Goal: Check status: Check status

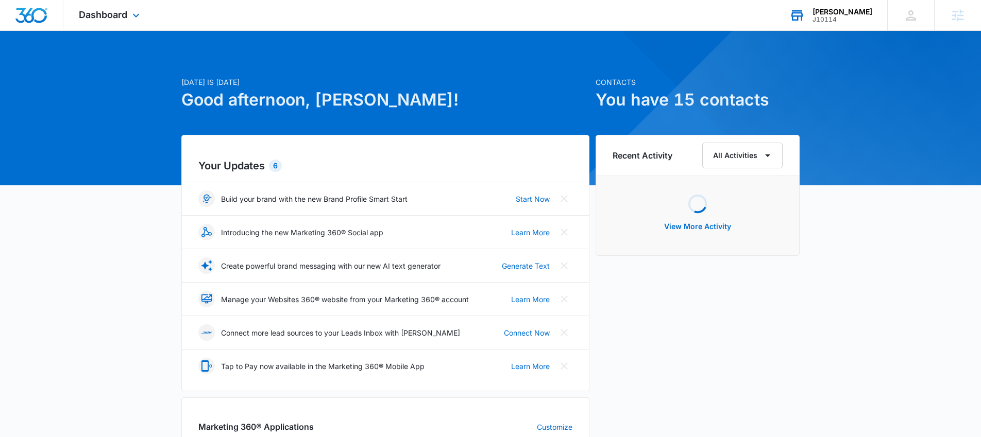
click at [827, 16] on div "J10114" at bounding box center [842, 19] width 60 height 7
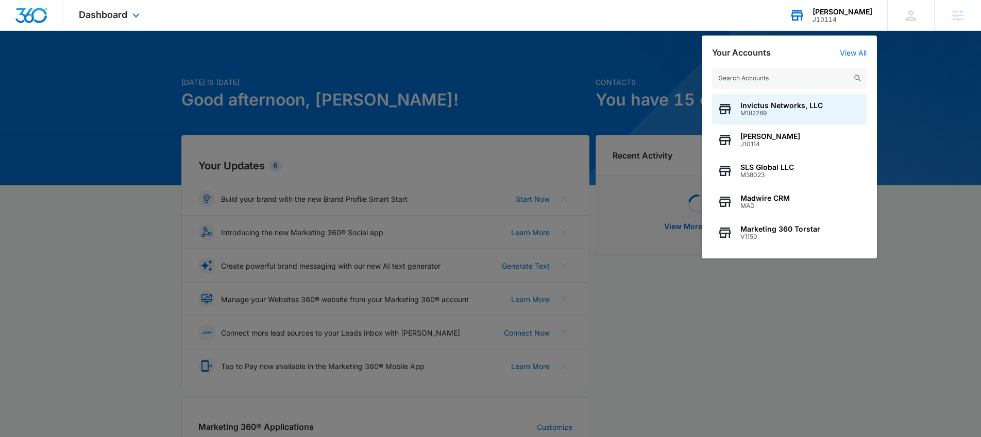
click at [774, 73] on input "text" at bounding box center [789, 78] width 155 height 21
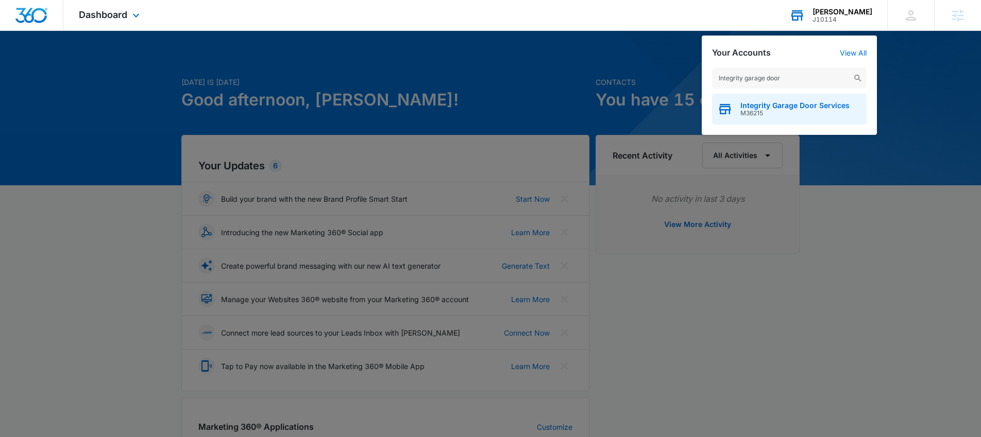
type input "Integrity garage door"
click at [843, 105] on span "Integrity Garage Door Services" at bounding box center [794, 105] width 109 height 8
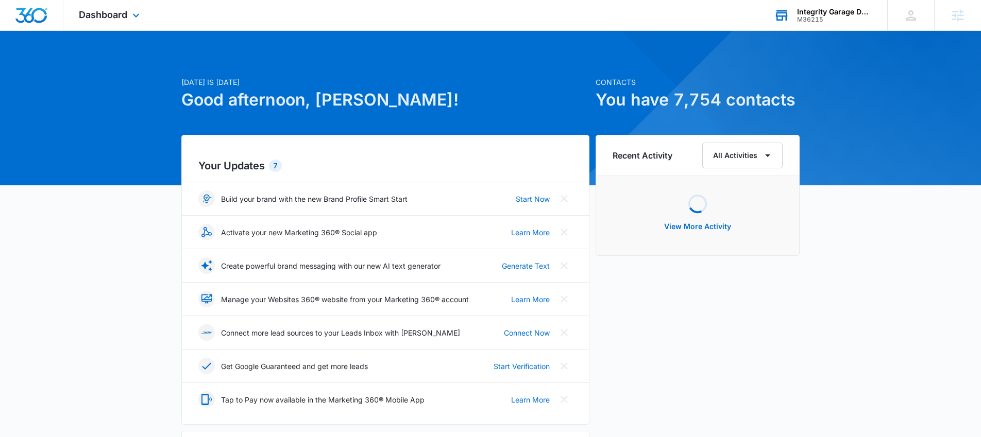
click at [127, 25] on div "Dashboard Apps Reputation Websites Forms CRM Email Social Shop Payments POS Con…" at bounding box center [110, 15] width 94 height 30
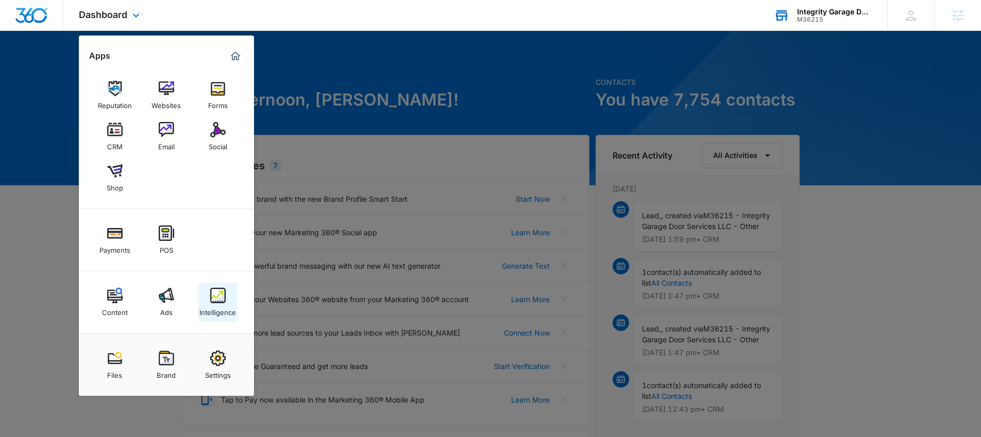
click at [214, 295] on img at bounding box center [217, 295] width 15 height 15
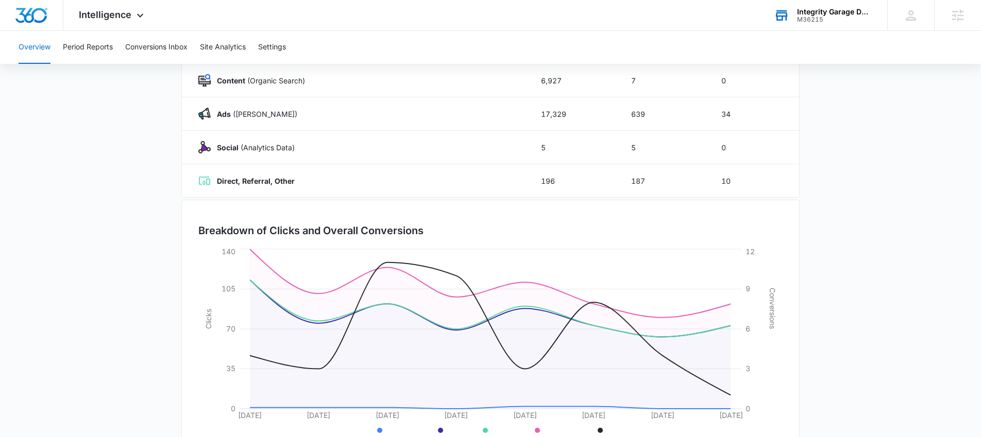
scroll to position [200, 0]
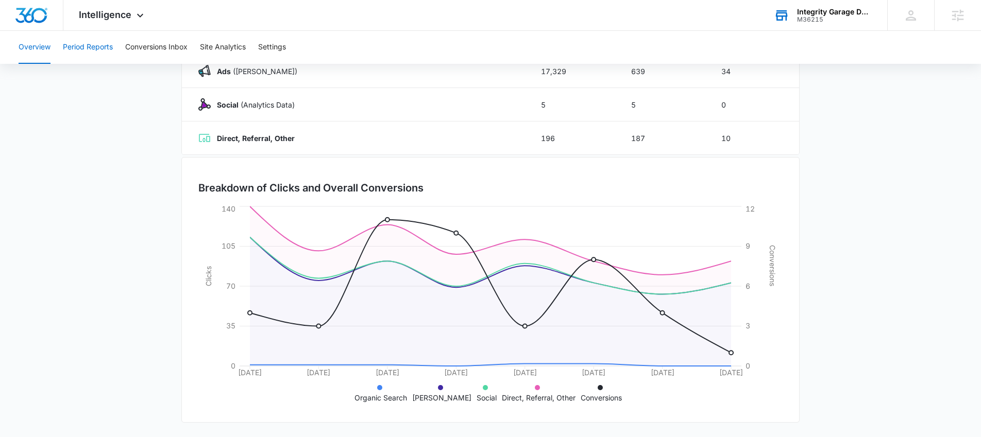
click at [84, 45] on button "Period Reports" at bounding box center [88, 47] width 50 height 33
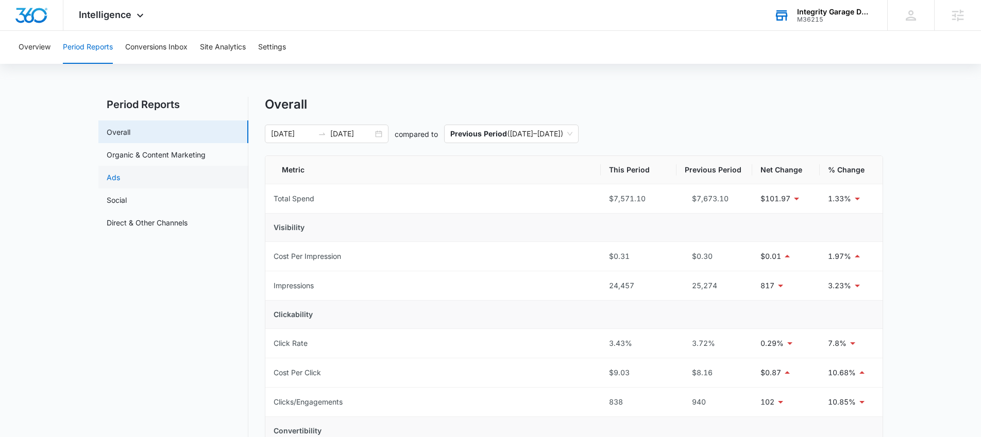
click at [120, 183] on link "Ads" at bounding box center [113, 177] width 13 height 11
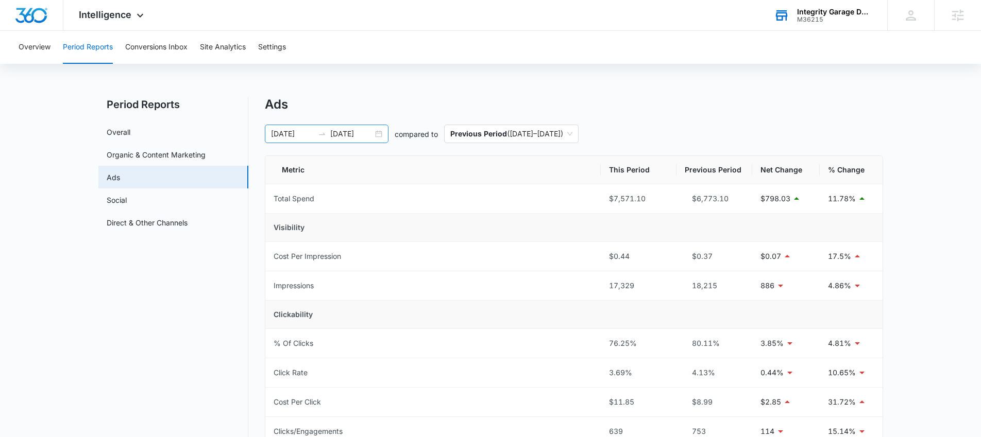
click at [377, 138] on div "[DATE] [DATE]" at bounding box center [327, 134] width 124 height 19
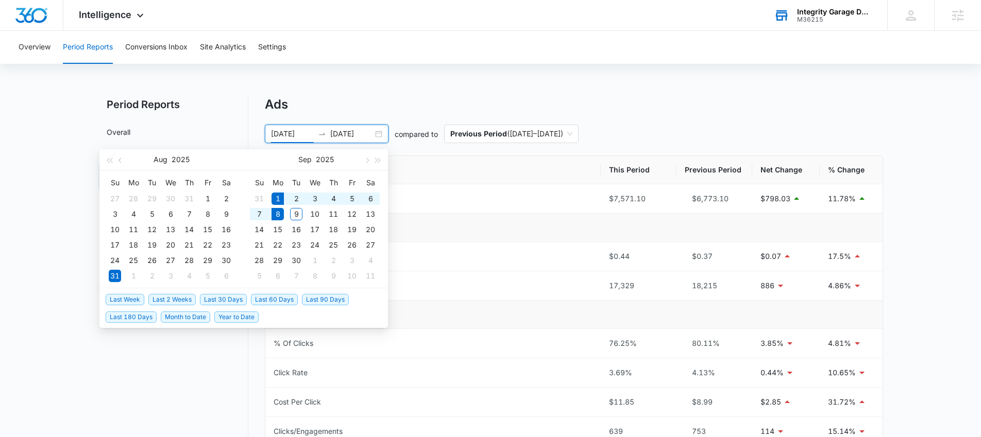
click at [142, 297] on span "Last Week" at bounding box center [125, 299] width 39 height 11
type input "[DATE]"
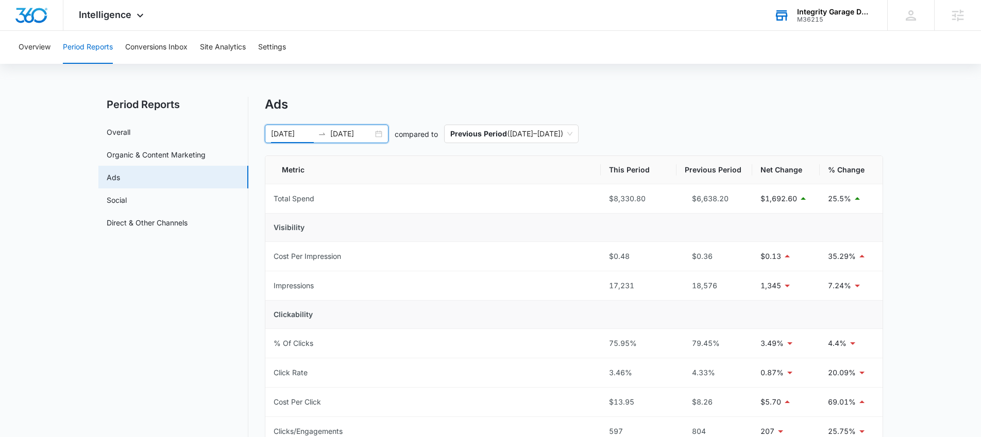
click at [174, 360] on nav "Period Reports Overall Organic & Content Marketing Ads Social Direct & Other Ch…" at bounding box center [173, 421] width 150 height 649
click at [797, 20] on div "M36215" at bounding box center [834, 19] width 75 height 7
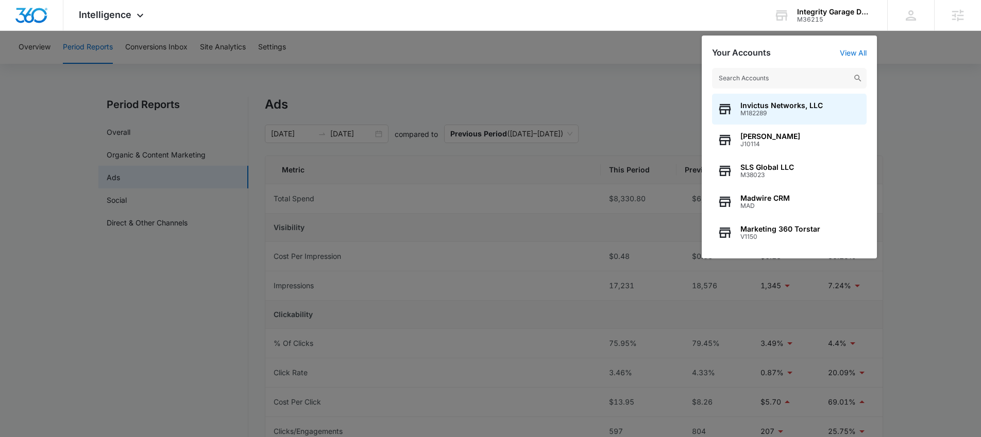
click at [775, 75] on input "text" at bounding box center [789, 78] width 155 height 21
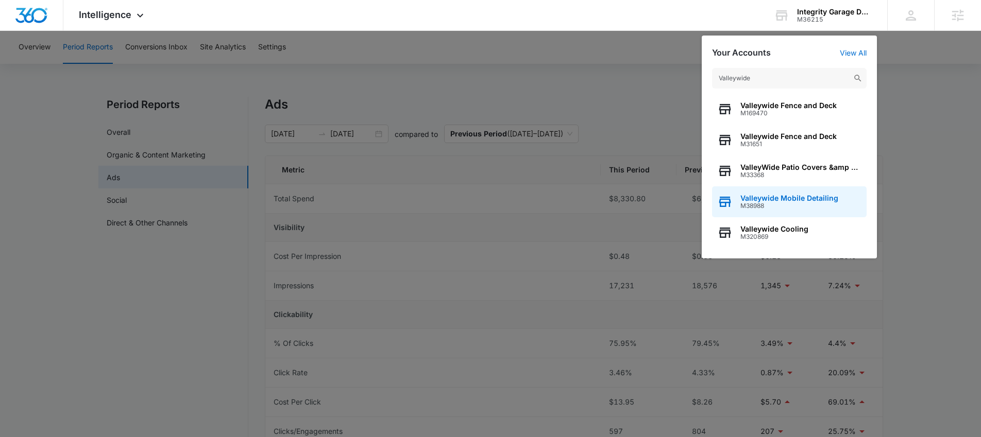
type input "Valleywide"
click at [790, 197] on span "Valleywide Mobile Detailing" at bounding box center [789, 198] width 98 height 8
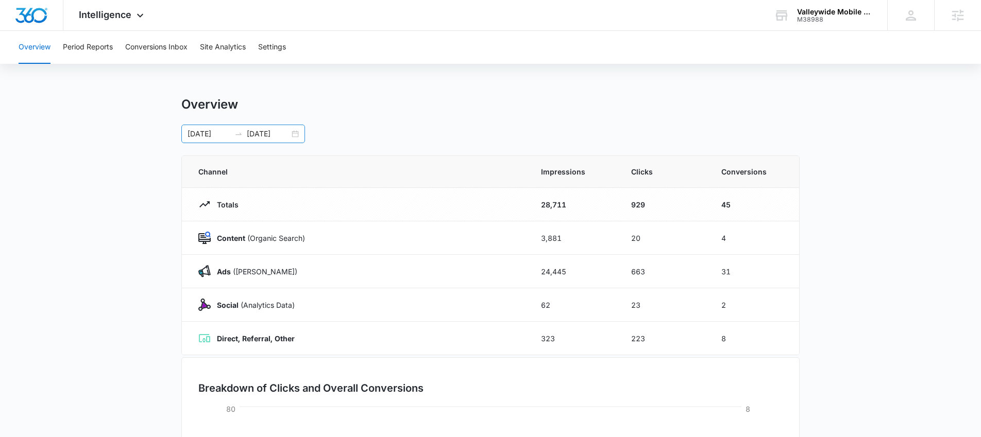
click at [295, 135] on div "[DATE] [DATE]" at bounding box center [243, 134] width 124 height 19
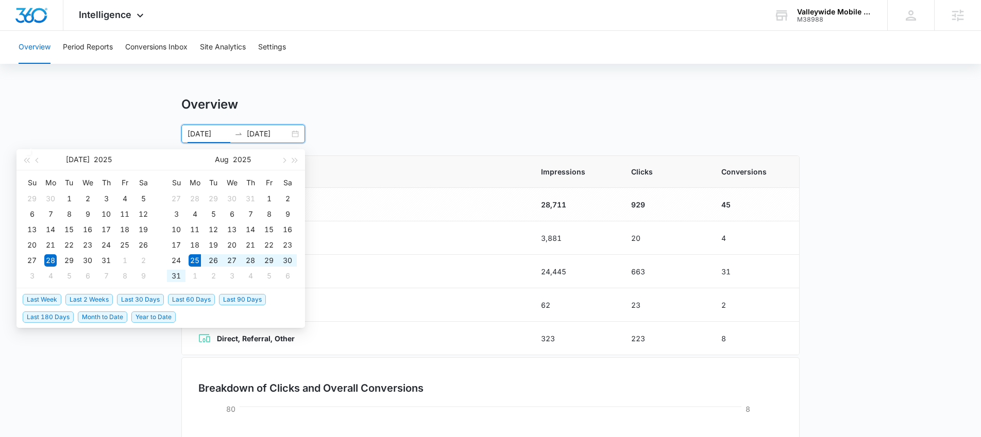
click at [91, 297] on span "Last 2 Weeks" at bounding box center [88, 299] width 47 height 11
type input "[DATE]"
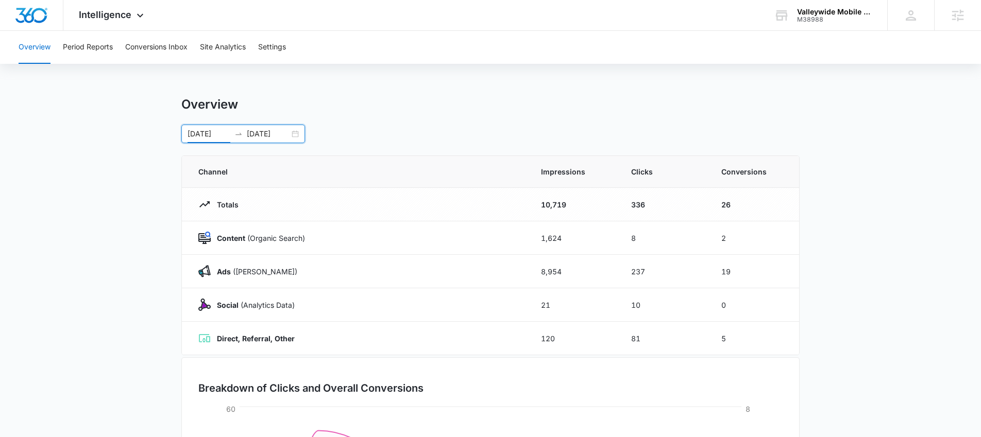
click at [99, 316] on main "Overview [DATE] [DATE] [DATE] Su Mo Tu We Th Fr Sa 27 28 29 30 31 1 2 3 4 5 6 7…" at bounding box center [490, 367] width 981 height 541
click at [73, 54] on button "Period Reports" at bounding box center [88, 47] width 50 height 33
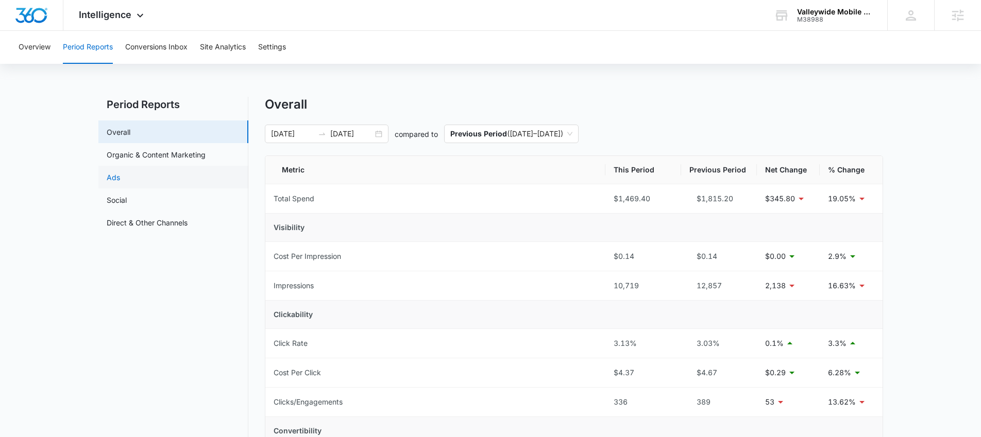
click at [120, 183] on link "Ads" at bounding box center [113, 177] width 13 height 11
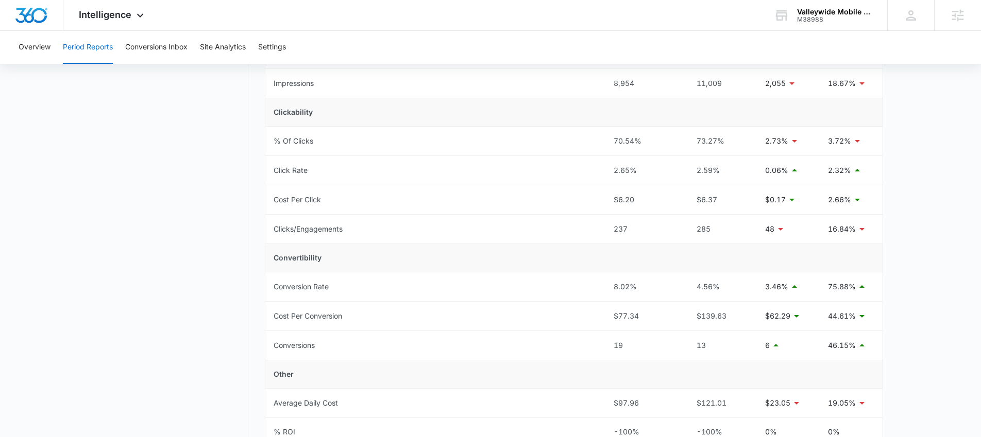
scroll to position [205, 0]
